Goal: Task Accomplishment & Management: Manage account settings

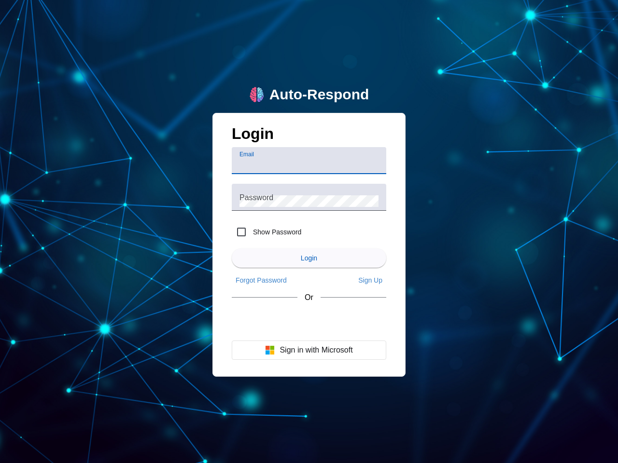
click at [309, 161] on input "Email" at bounding box center [308, 165] width 139 height 12
click at [266, 232] on label "Show Password" at bounding box center [276, 232] width 50 height 10
click at [251, 232] on input "Show Password" at bounding box center [241, 231] width 19 height 19
click at [241, 232] on input "Show Password" at bounding box center [241, 231] width 19 height 19
checkbox input "false"
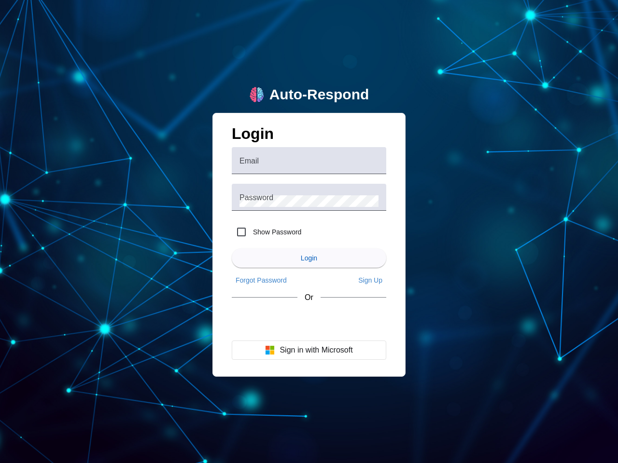
click at [309, 258] on span "Login" at bounding box center [309, 258] width 16 height 8
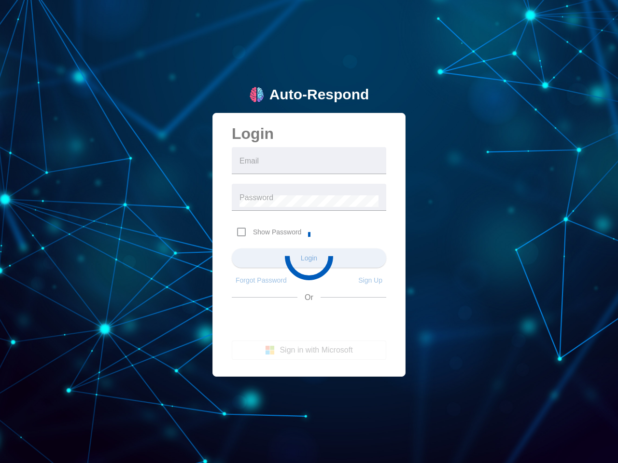
click at [261, 280] on app-main-login "Auto-Respond Login Email Password Show Password Login Forgot Password Sign Up O…" at bounding box center [309, 231] width 618 height 463
click at [370, 280] on app-main-login "Auto-Respond Login Email Password Show Password Login Forgot Password Sign Up O…" at bounding box center [309, 231] width 618 height 463
click at [309, 350] on app-main-login "Auto-Respond Login Email Password Show Password Login Forgot Password Sign Up O…" at bounding box center [309, 231] width 618 height 463
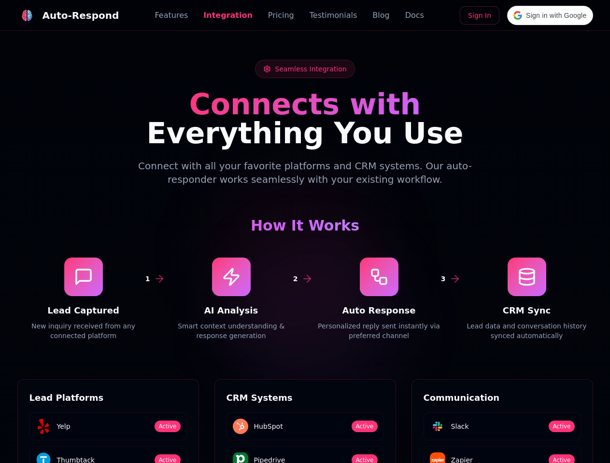
scroll to position [1304, 0]
click at [62, 15] on div "Auto-Respond" at bounding box center [80, 16] width 77 height 14
